Goal: Check status: Check status

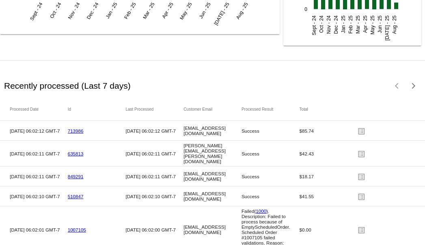
scroll to position [1219, 0]
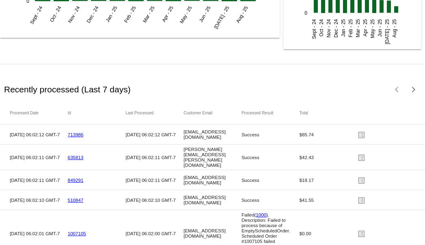
click at [69, 137] on link "713986" at bounding box center [76, 134] width 16 height 5
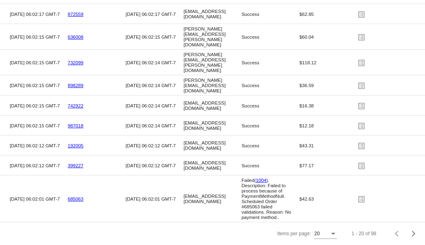
scroll to position [1682, 0]
click at [331, 233] on div "Items per page:" at bounding box center [333, 233] width 4 height 2
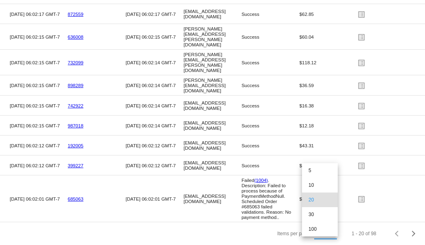
click at [390, 231] on div at bounding box center [212, 122] width 425 height 245
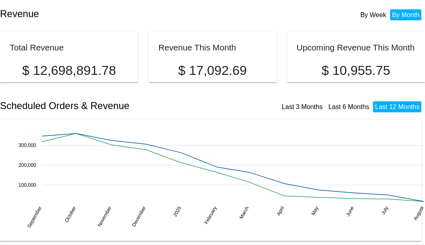
click at [369, 16] on li "By Week" at bounding box center [374, 14] width 30 height 11
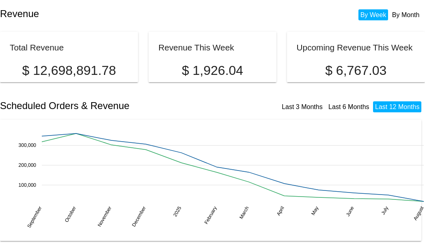
click at [292, 109] on link "Last 3 Months" at bounding box center [302, 106] width 41 height 7
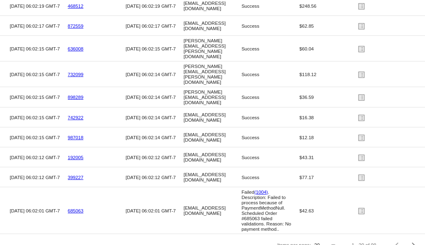
scroll to position [1642, 0]
